Goal: Contribute content: Contribute content

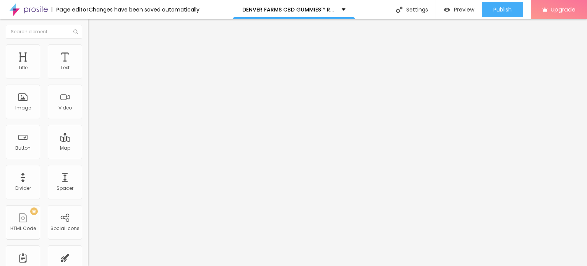
click at [88, 113] on button "button" at bounding box center [93, 109] width 11 height 8
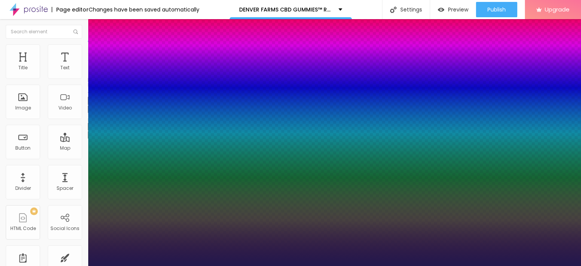
type input "1"
type input "19"
type input "1"
type input "21"
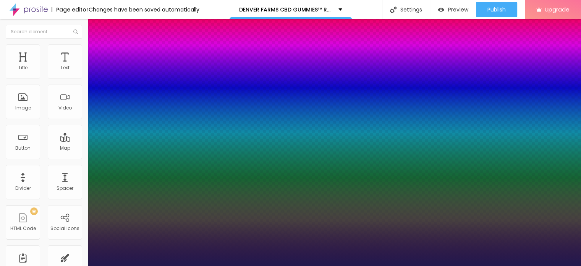
type input "21"
type input "1"
type input "25"
type input "1"
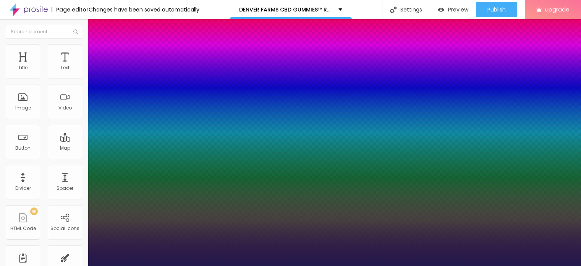
type input "26"
type input "1"
type input "28"
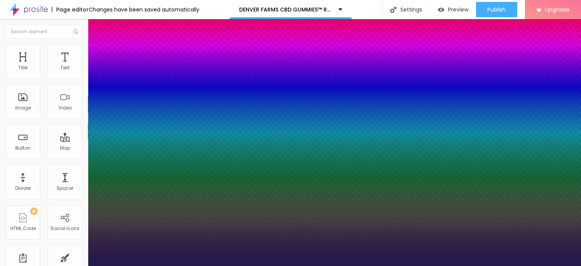
type input "1"
type input "29"
type input "1"
type input "30"
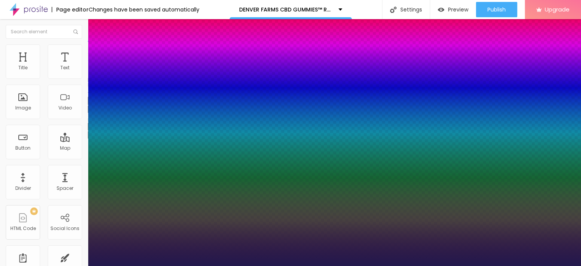
type input "30"
type input "1"
type input "31"
type input "1"
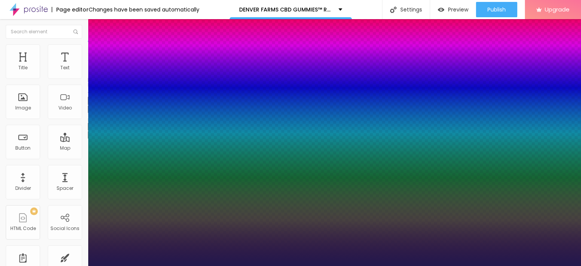
type input "32"
type input "1"
type input "33"
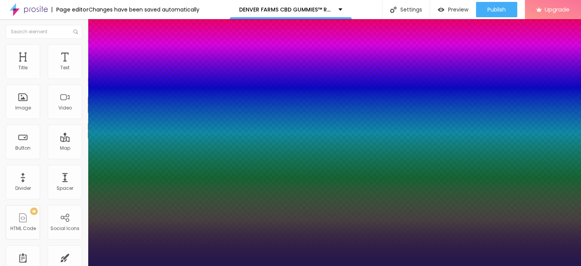
type input "1"
type input "35"
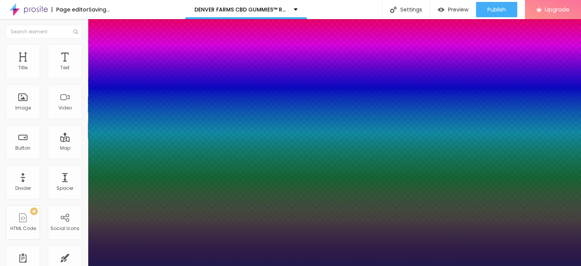
type input "1"
type input "34"
type input "1"
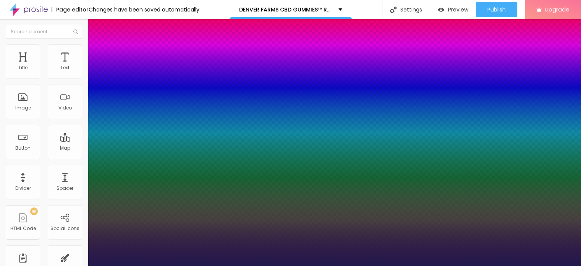
type input "33"
type input "1"
type input "32"
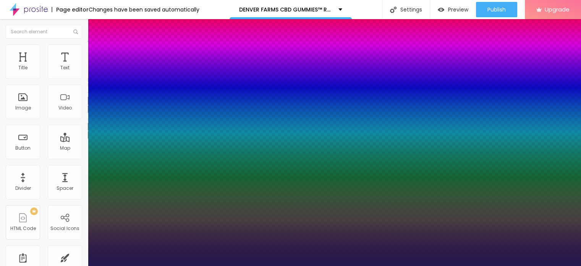
type input "1"
type input "31"
type input "1"
drag, startPoint x: 102, startPoint y: 214, endPoint x: 112, endPoint y: 214, distance: 9.6
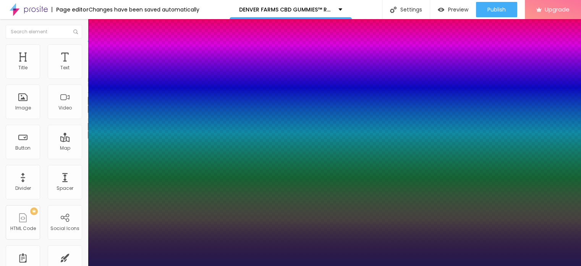
type input "31"
type input "1"
click at [305, 265] on div at bounding box center [290, 266] width 581 height 0
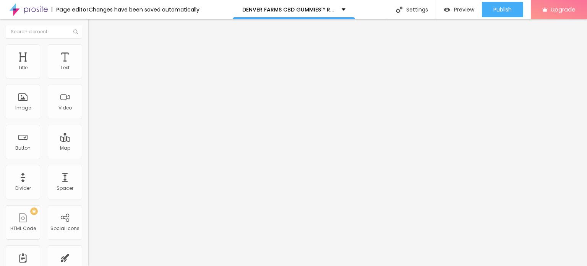
click at [88, 66] on span "Add image" at bounding box center [103, 62] width 31 height 6
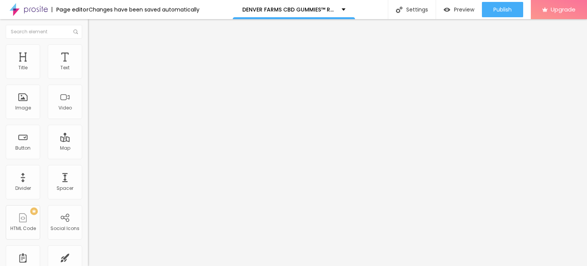
click at [95, 51] on span "Style" at bounding box center [100, 49] width 11 height 6
type input "95"
type input "90"
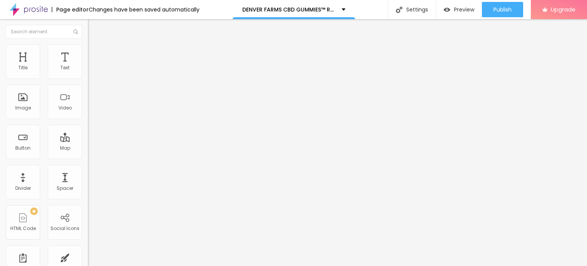
type input "85"
type input "80"
type input "75"
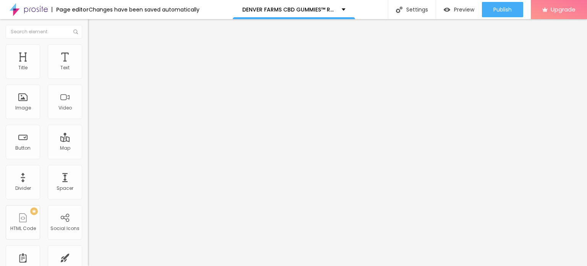
type input "75"
type input "70"
type input "65"
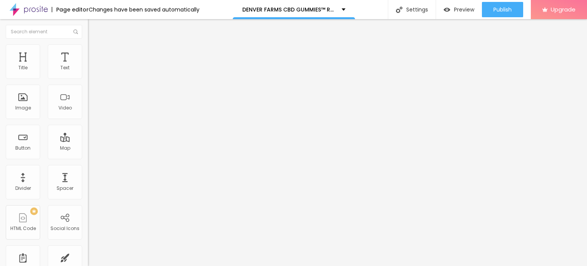
type input "60"
type input "55"
type input "50"
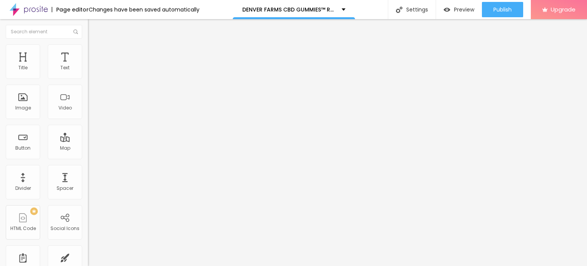
type input "50"
type input "45"
type input "40"
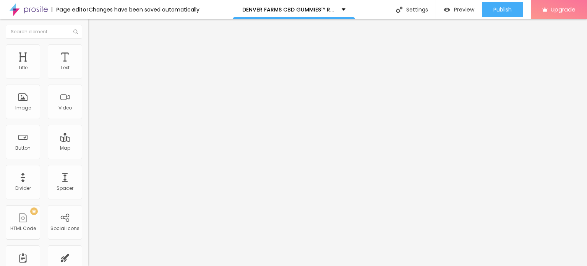
type input "35"
type input "30"
drag, startPoint x: 81, startPoint y: 82, endPoint x: 24, endPoint y: 82, distance: 56.6
type input "30"
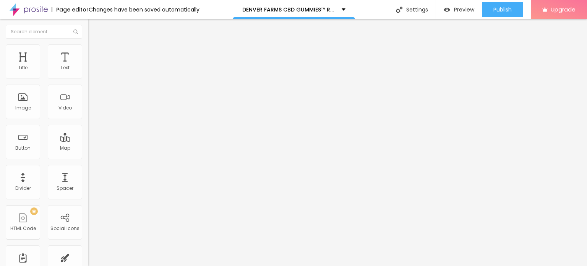
click at [88, 78] on input "range" at bounding box center [112, 75] width 49 height 6
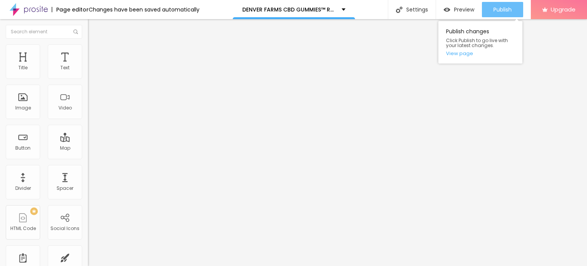
click at [496, 8] on span "Publish" at bounding box center [502, 9] width 18 height 6
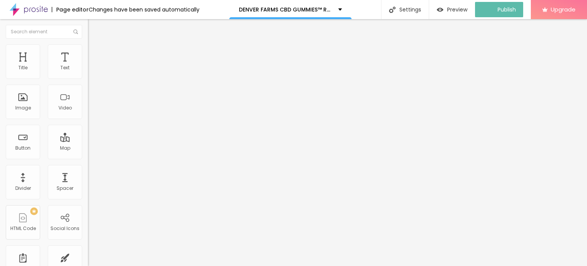
click at [14, 13] on img at bounding box center [29, 9] width 38 height 19
